Goal: Transaction & Acquisition: Download file/media

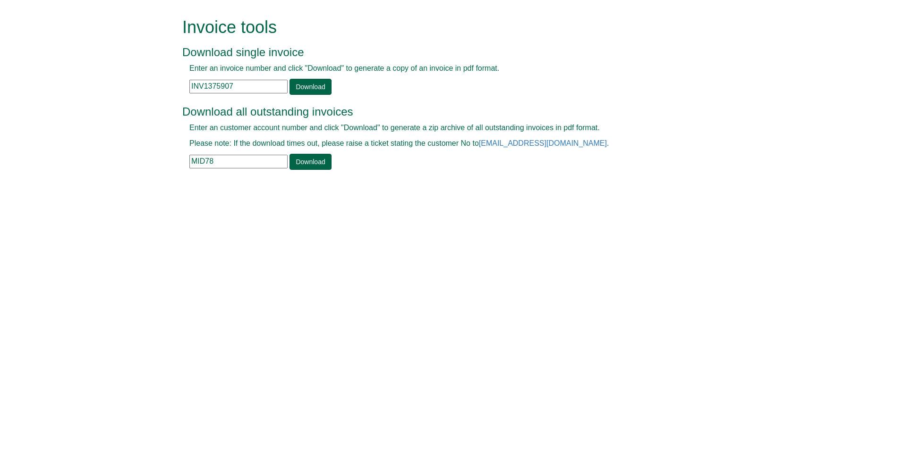
drag, startPoint x: 225, startPoint y: 160, endPoint x: 135, endPoint y: 170, distance: 90.8
click at [135, 170] on form "Invoice tools Download single invoice Enter an invoice number and click "Downlo…" at bounding box center [451, 95] width 903 height 190
paste input "CMUK01"
type input "CMUK01"
click at [307, 164] on link "Download" at bounding box center [310, 162] width 42 height 16
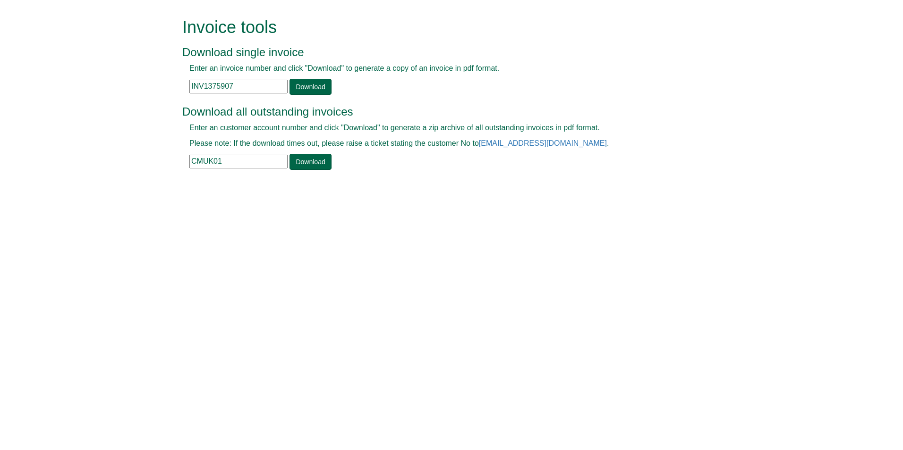
drag, startPoint x: 236, startPoint y: 83, endPoint x: 204, endPoint y: 84, distance: 32.1
click at [204, 84] on input "INV1375907" at bounding box center [238, 87] width 98 height 14
paste input "2870"
click at [305, 86] on link "Download" at bounding box center [310, 87] width 42 height 16
drag, startPoint x: 238, startPoint y: 89, endPoint x: 139, endPoint y: 102, distance: 100.5
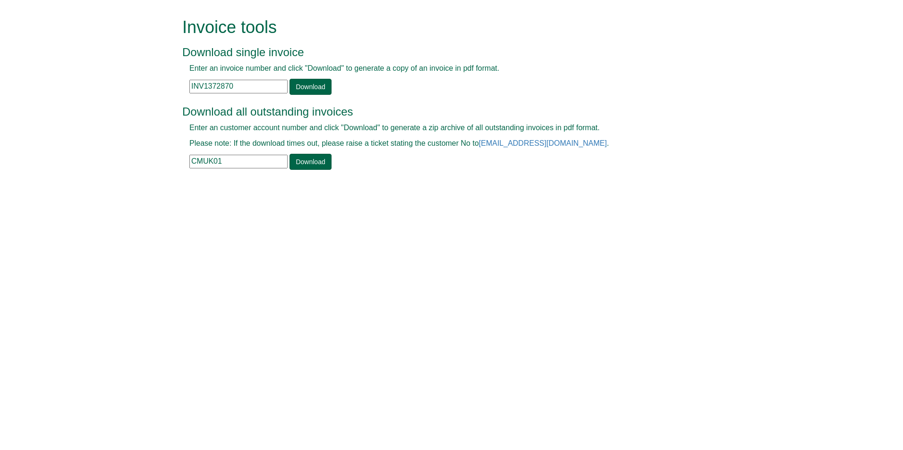
click at [139, 102] on form "Invoice tools Download single invoice Enter an invoice number and click "Downlo…" at bounding box center [451, 95] width 903 height 190
paste input "91786"
click at [297, 85] on link "Download" at bounding box center [310, 87] width 42 height 16
drag, startPoint x: 238, startPoint y: 84, endPoint x: 147, endPoint y: 94, distance: 92.2
click at [147, 94] on form "Invoice tools Download single invoice Enter an invoice number and click "Downlo…" at bounding box center [451, 95] width 903 height 190
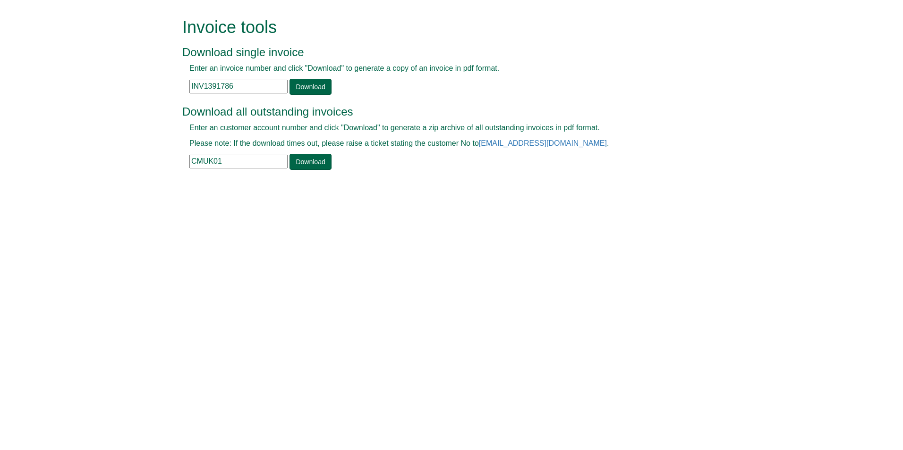
paste input "6533"
click at [298, 89] on link "Download" at bounding box center [310, 87] width 42 height 16
drag, startPoint x: 173, startPoint y: 86, endPoint x: 75, endPoint y: 89, distance: 98.7
click at [75, 89] on form "Invoice tools Download single invoice Enter an invoice number and click "Downlo…" at bounding box center [451, 95] width 903 height 190
paste input "400639"
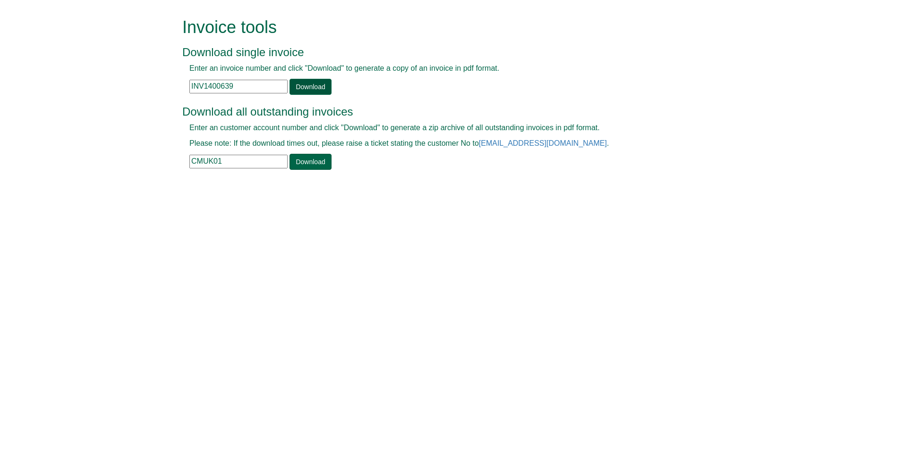
type input "INV1400639"
click at [306, 92] on link "Download" at bounding box center [310, 87] width 42 height 16
